Goal: Information Seeking & Learning: Learn about a topic

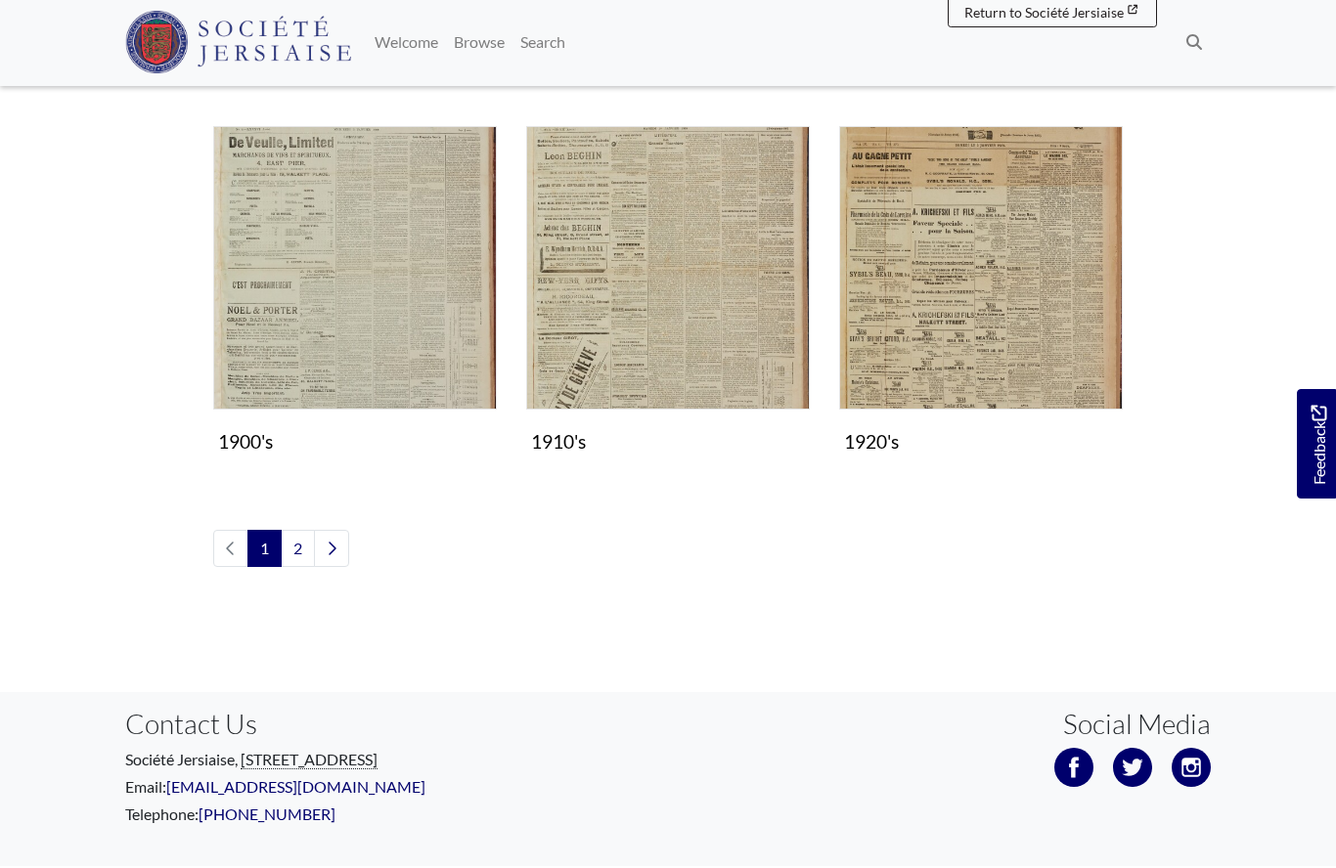
scroll to position [1762, 0]
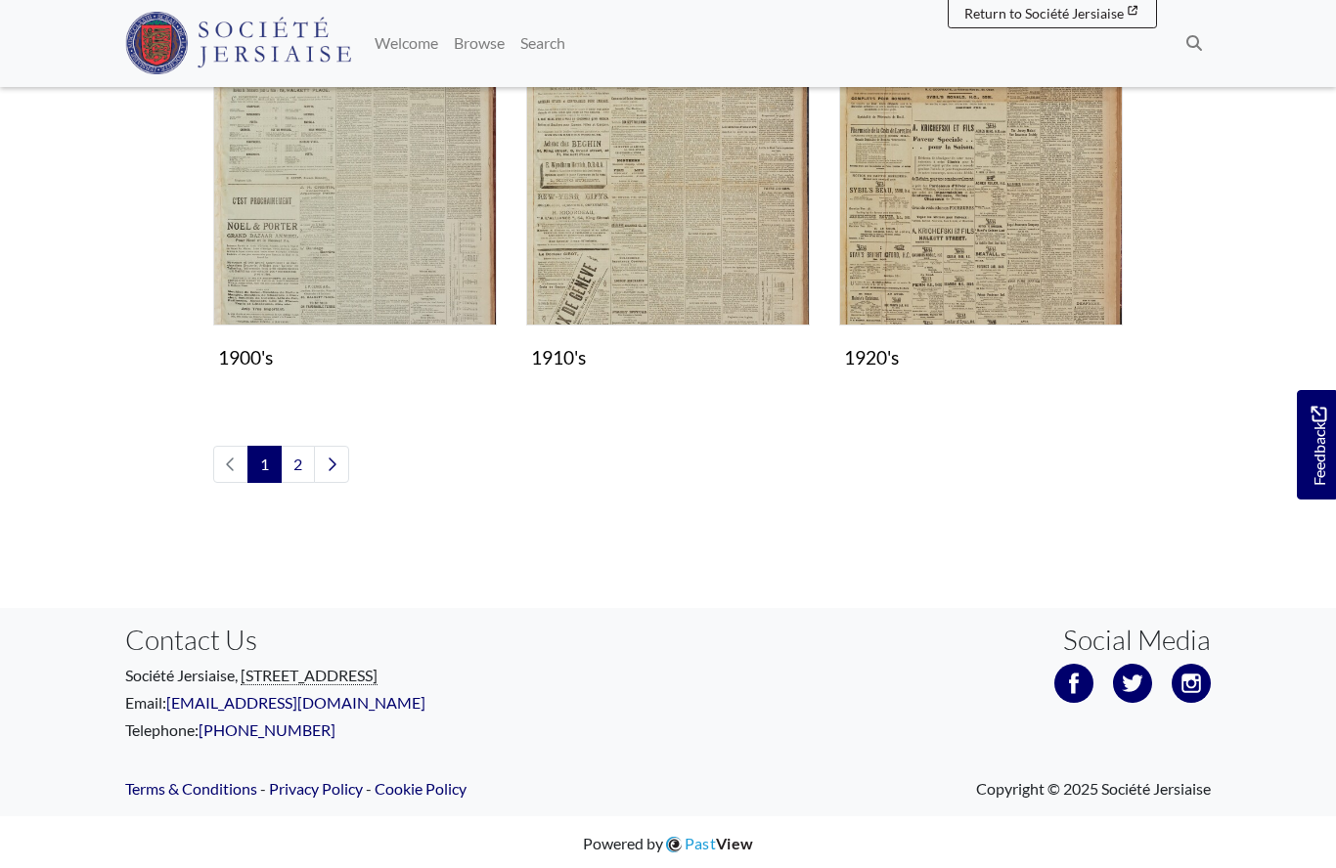
click at [957, 258] on img "Subcollection" at bounding box center [981, 185] width 284 height 284
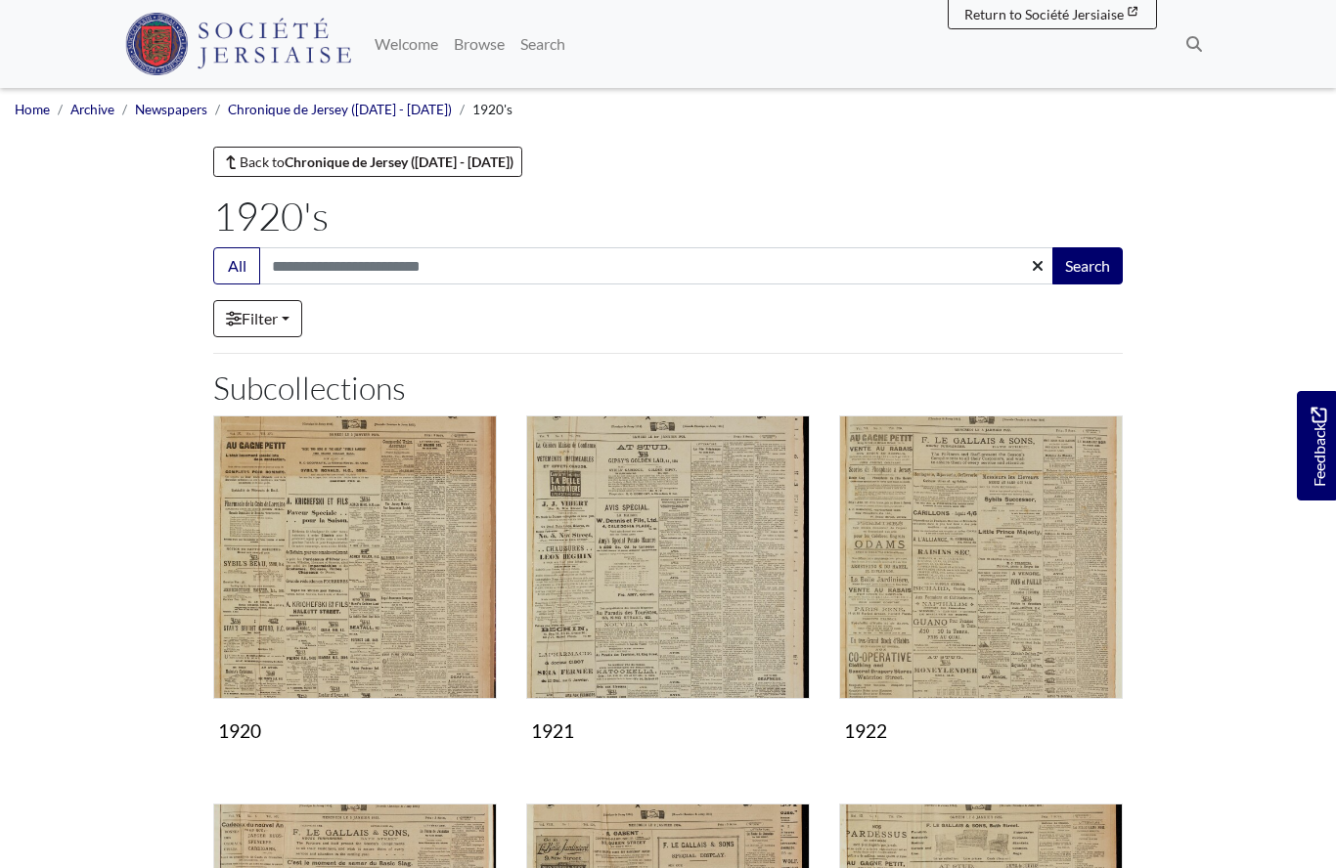
click at [414, 582] on img "Subcollection" at bounding box center [355, 558] width 284 height 284
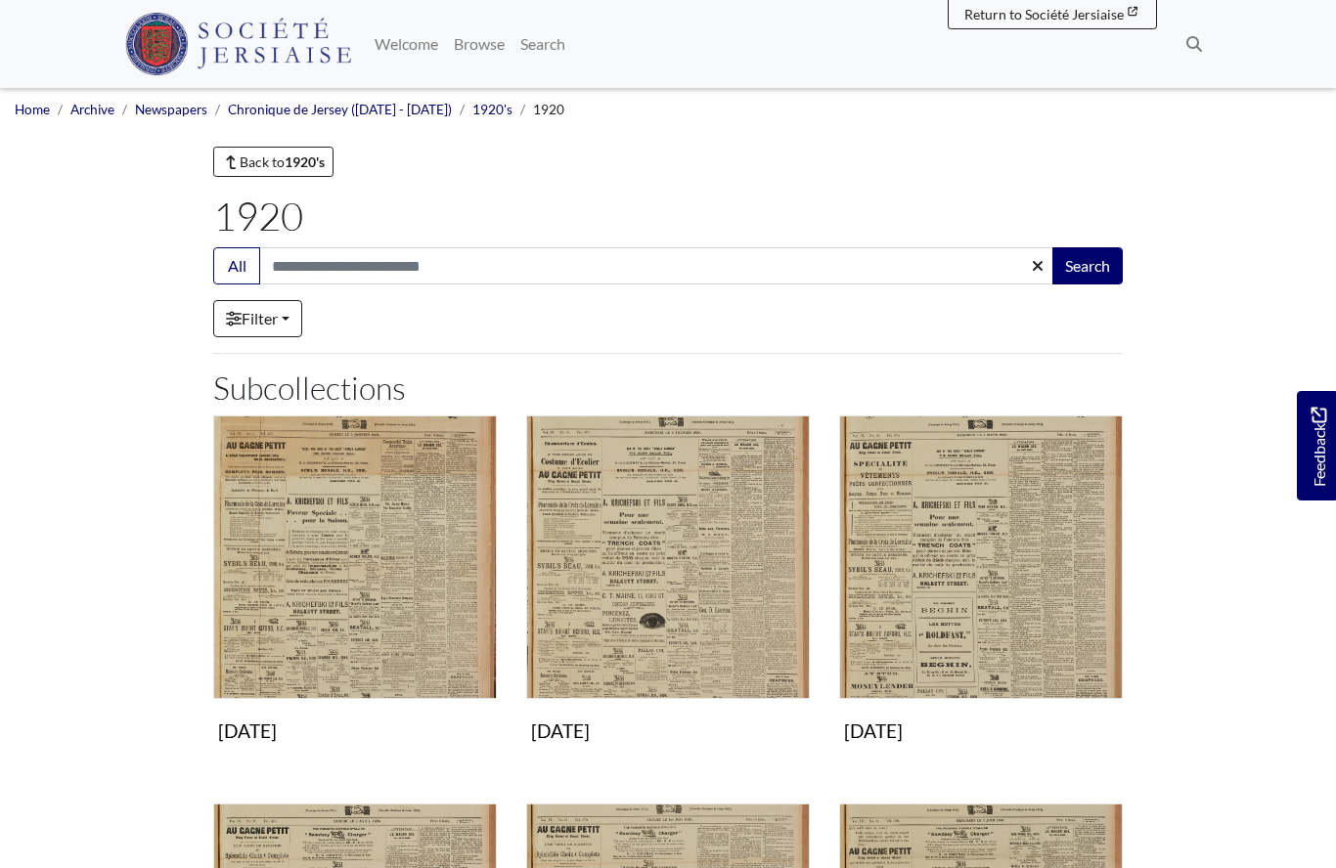
click at [979, 552] on img "Subcollection" at bounding box center [981, 558] width 284 height 284
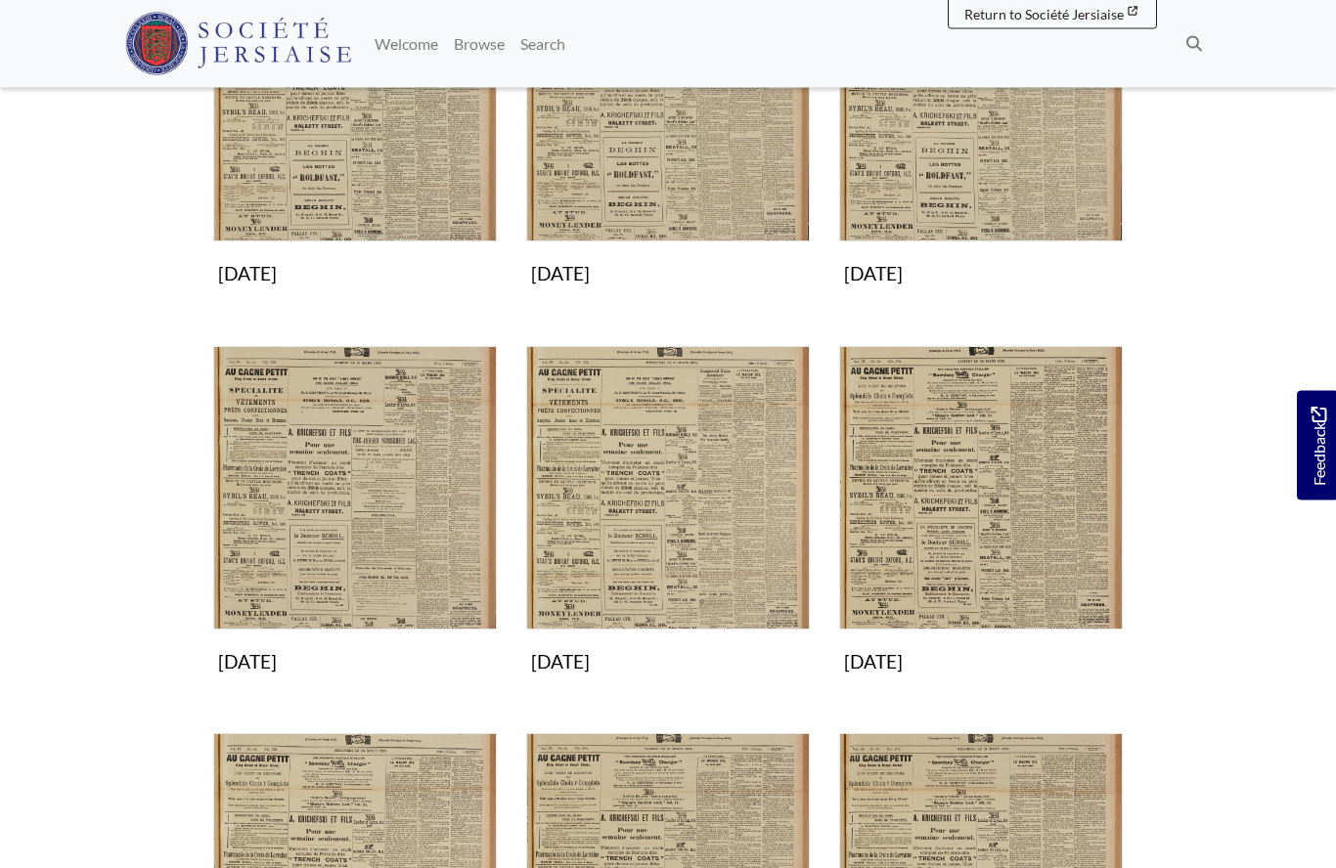
scroll to position [458, 0]
click at [686, 519] on img "Subcollection" at bounding box center [668, 488] width 284 height 284
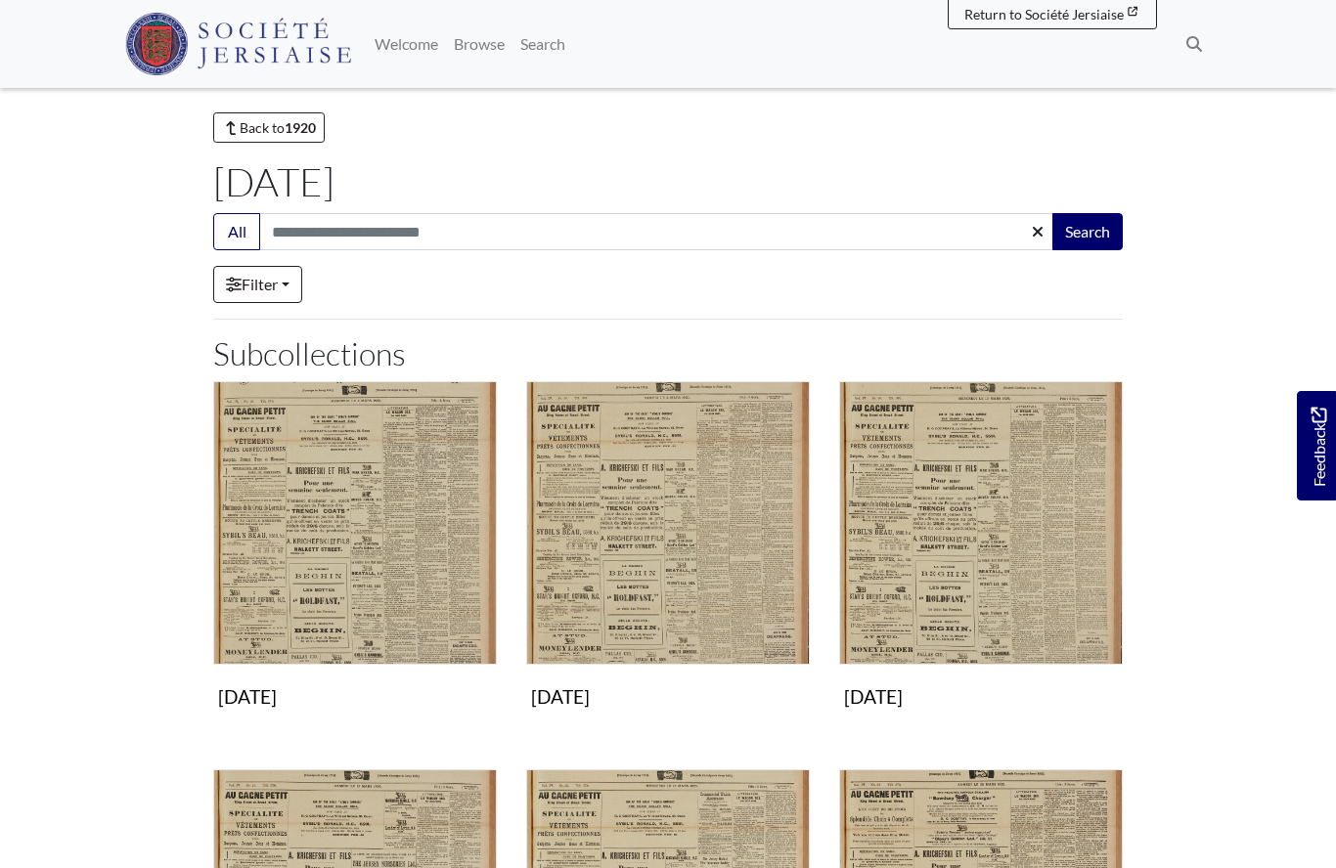
scroll to position [0, 0]
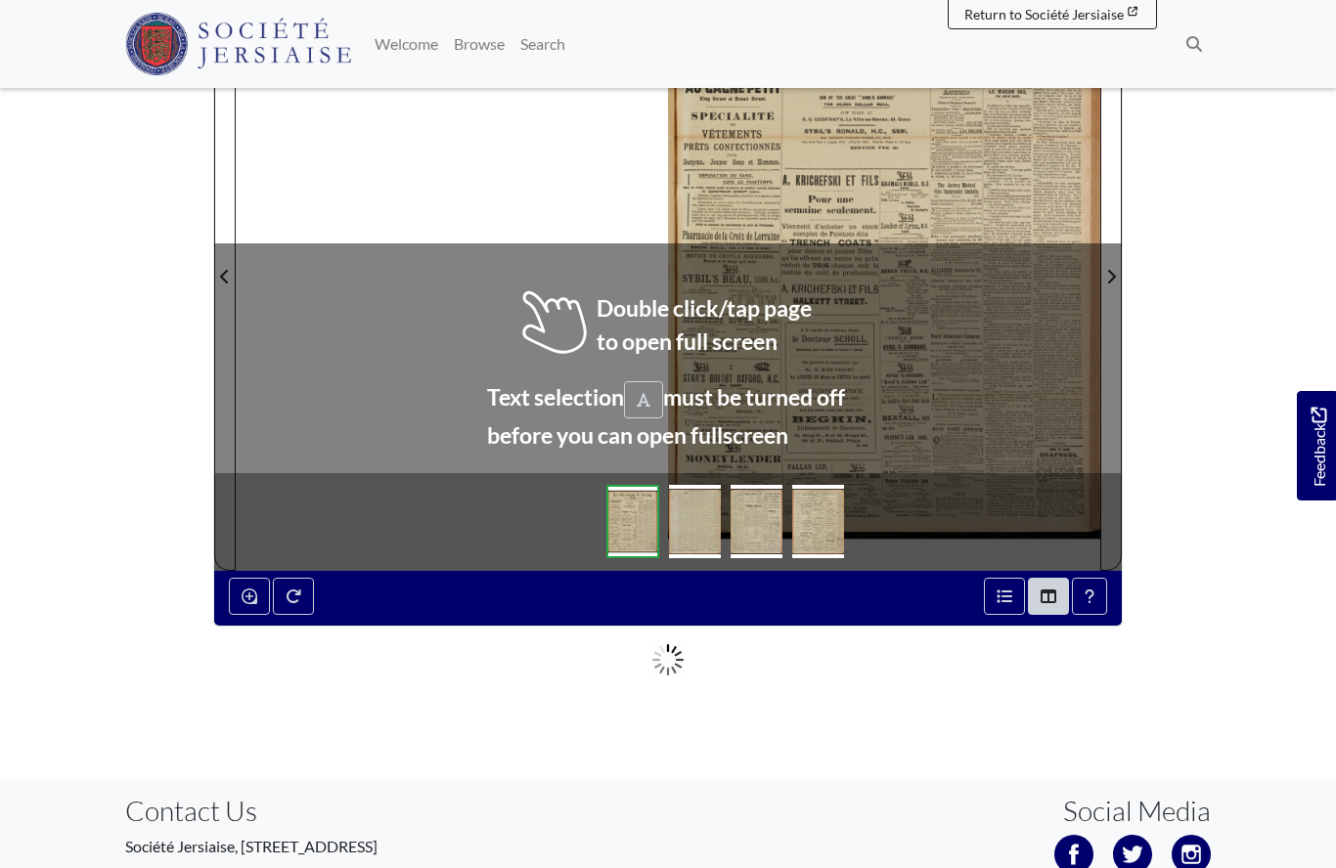
scroll to position [343, 0]
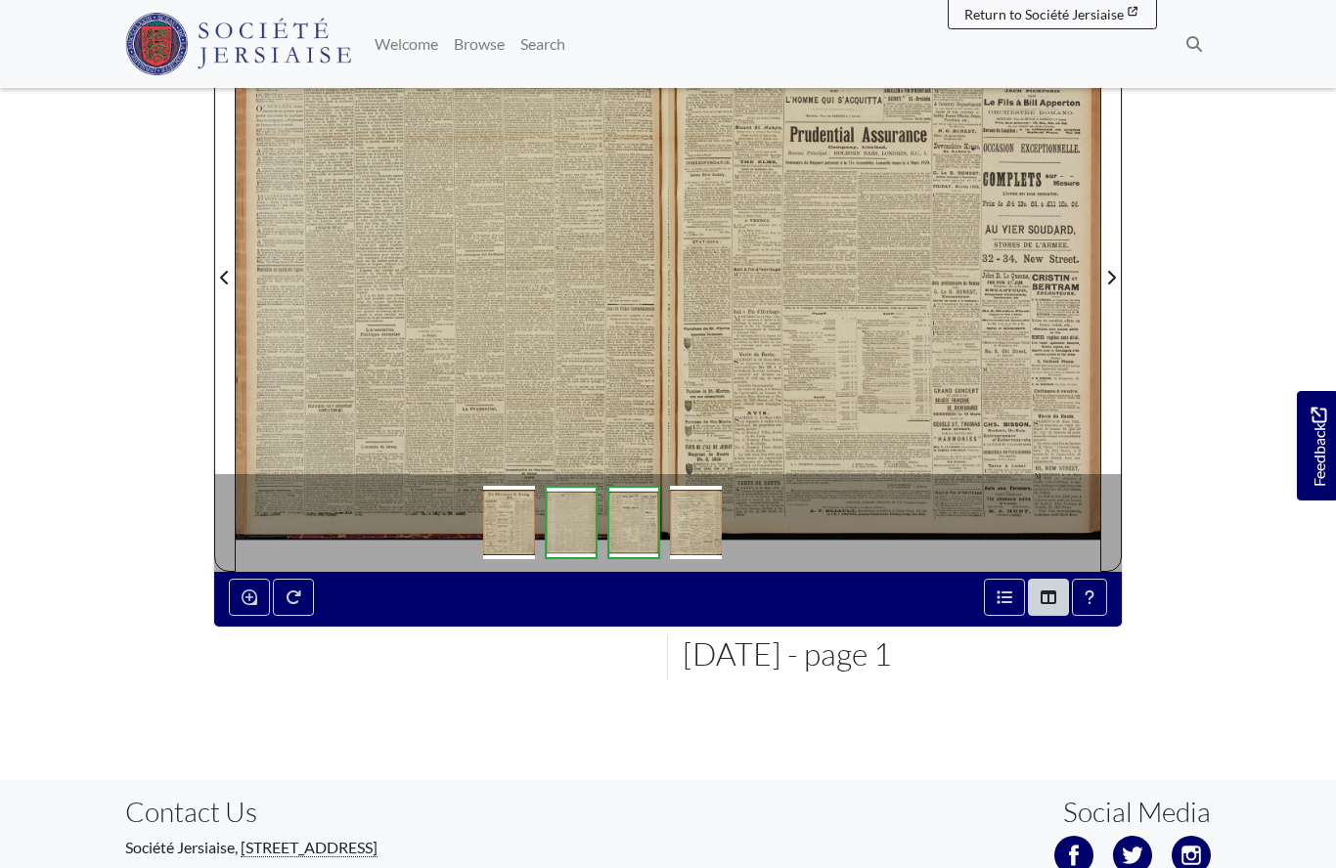
scroll to position [428, 0]
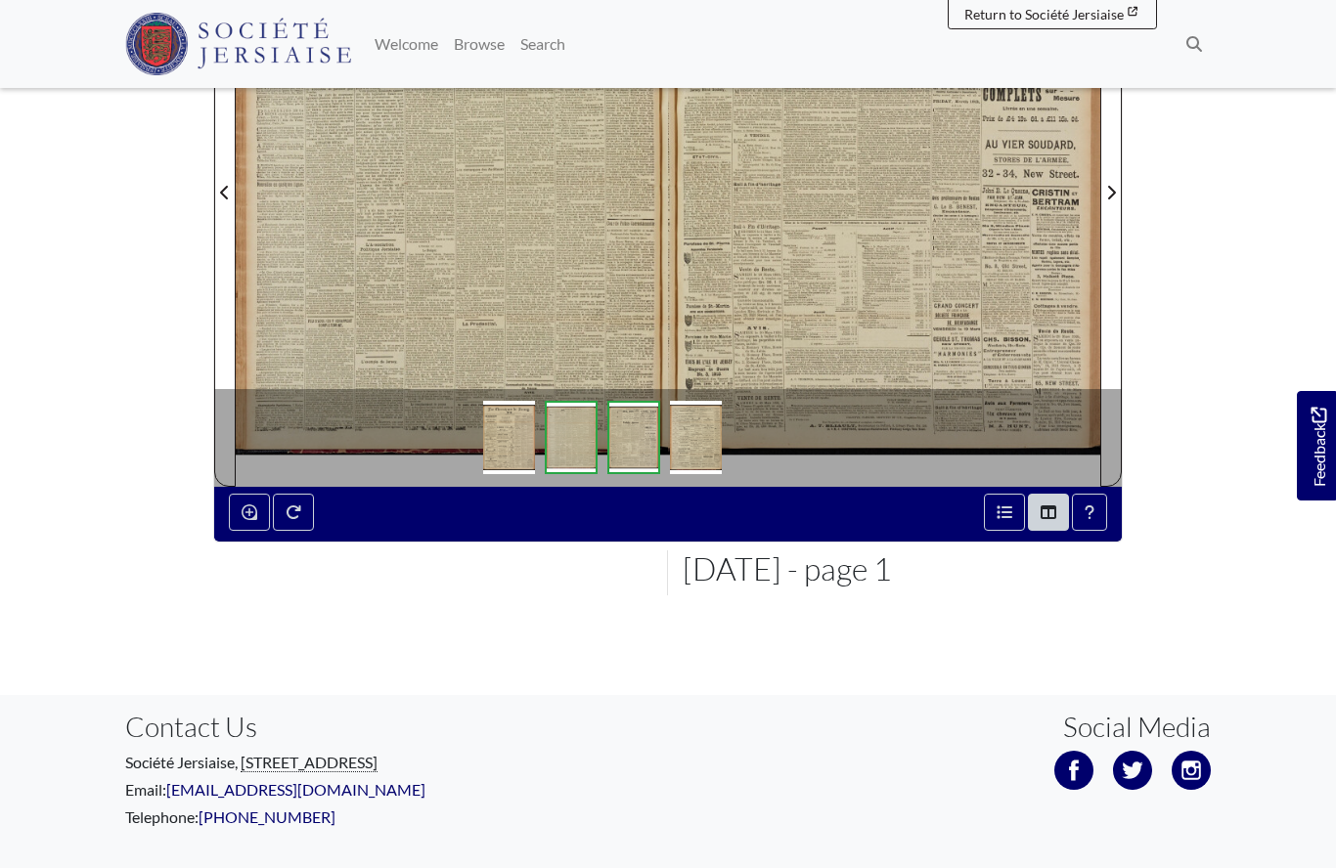
click at [547, 269] on div at bounding box center [452, 180] width 432 height 611
